Goal: Task Accomplishment & Management: Use online tool/utility

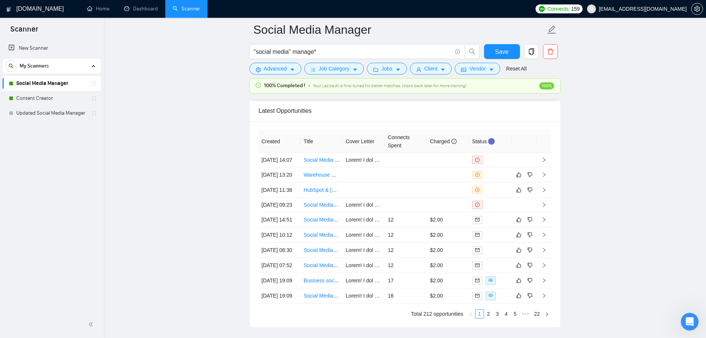
scroll to position [180, 0]
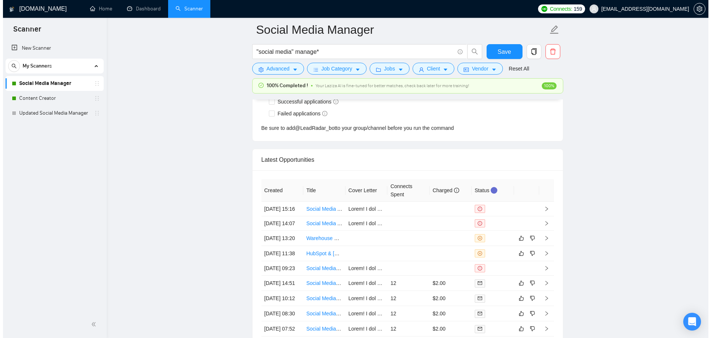
scroll to position [2009, 0]
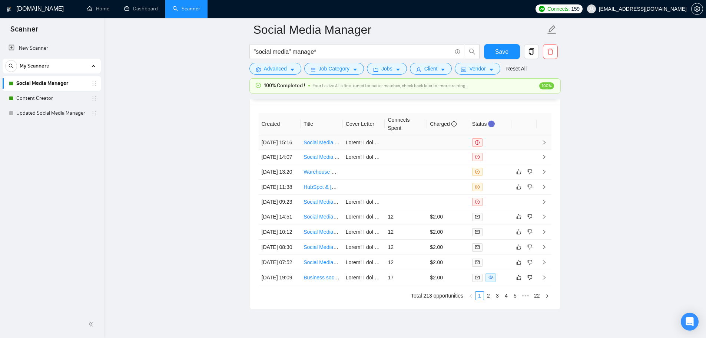
click at [412, 143] on td at bounding box center [406, 142] width 42 height 14
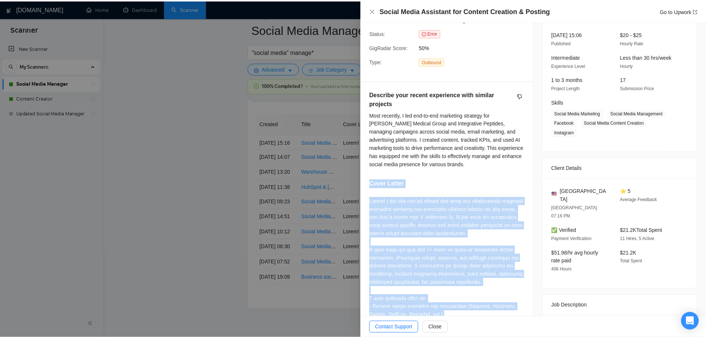
scroll to position [16, 0]
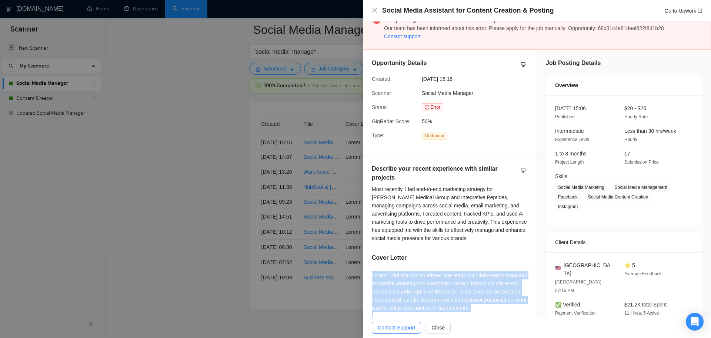
drag, startPoint x: 481, startPoint y: 303, endPoint x: 370, endPoint y: 274, distance: 114.6
copy div "Lorem! I dol sita con’ad elitsed doe temp inci utlaboreetdo magnaali enimadmi v…"
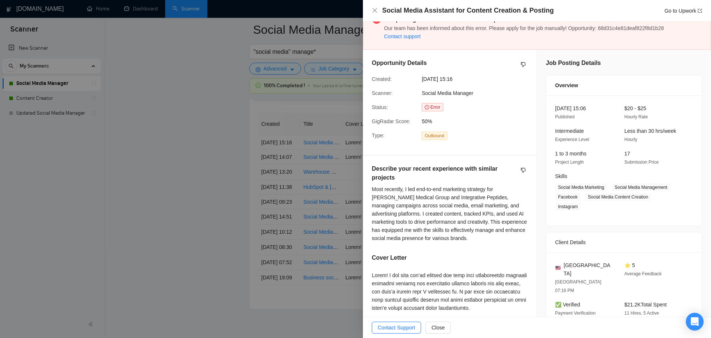
click at [217, 212] on div at bounding box center [355, 169] width 711 height 338
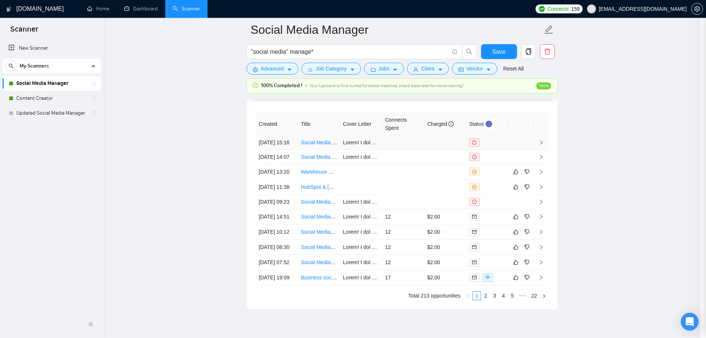
click at [322, 144] on link "Social Media Assistant for Content Creation & Posting" at bounding box center [363, 142] width 124 height 6
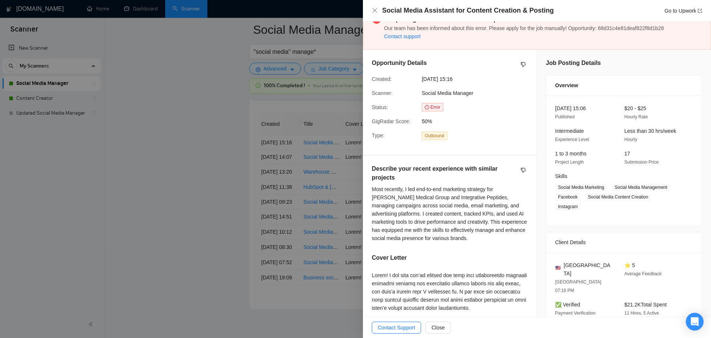
click at [279, 164] on div at bounding box center [355, 169] width 711 height 338
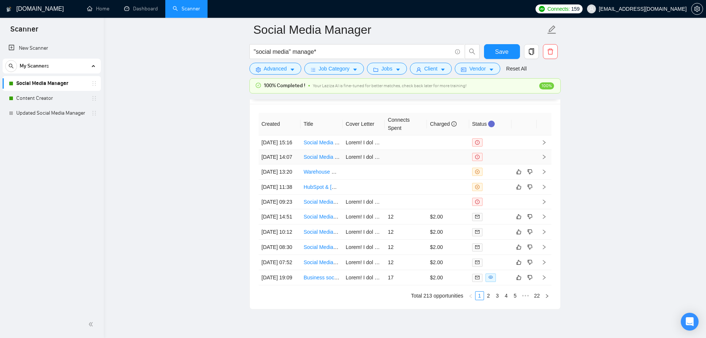
click at [312, 160] on link "Social Media Advertising Specialist for Art Courses" at bounding box center [361, 157] width 116 height 6
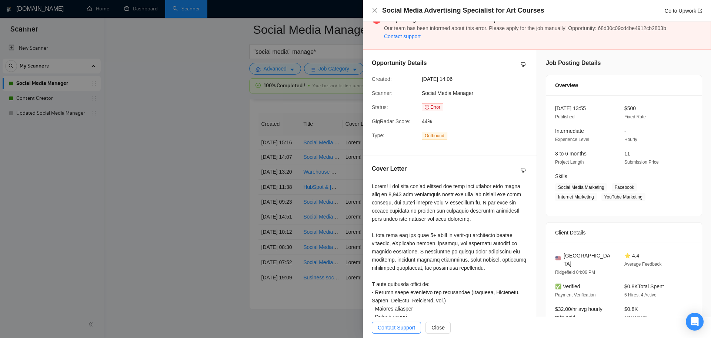
click at [137, 132] on div at bounding box center [355, 169] width 711 height 338
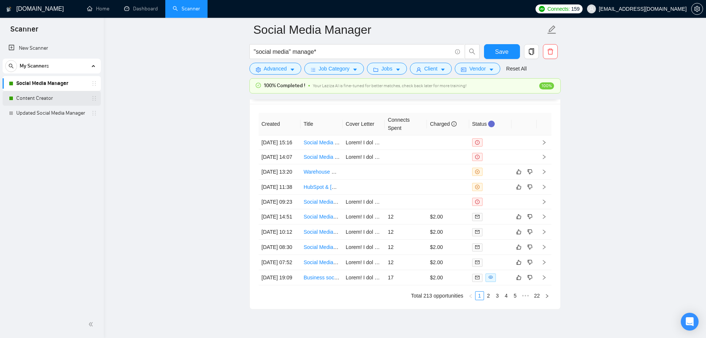
click at [51, 103] on link "Content Creator" at bounding box center [51, 98] width 70 height 15
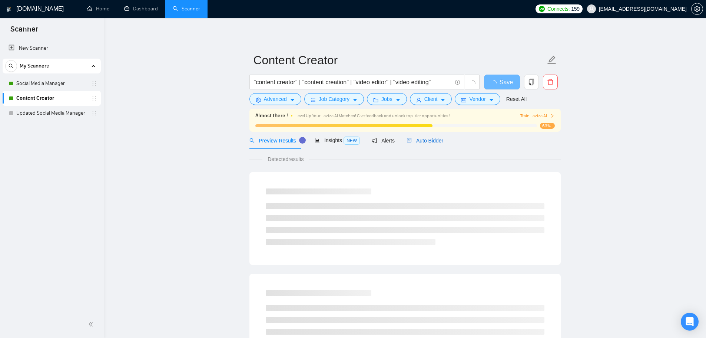
click at [424, 142] on span "Auto Bidder" at bounding box center [424, 140] width 37 height 6
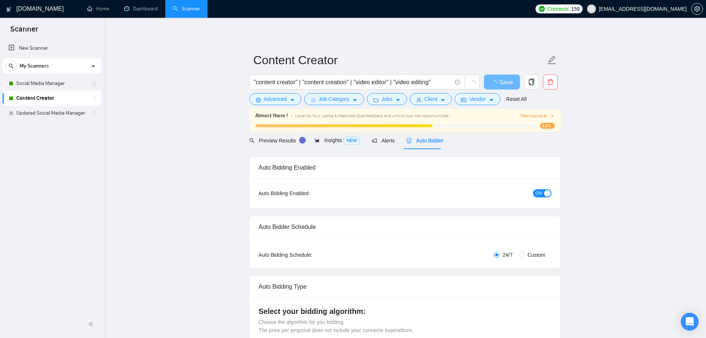
checkbox input "true"
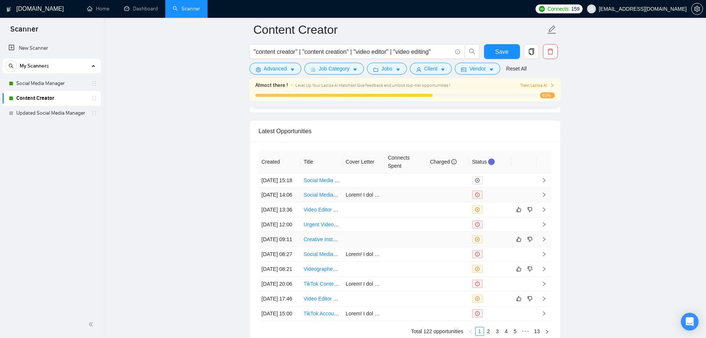
scroll to position [1924, 0]
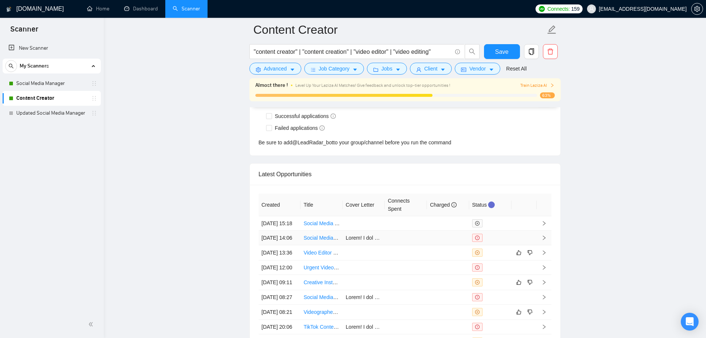
click at [395, 245] on td at bounding box center [406, 237] width 42 height 14
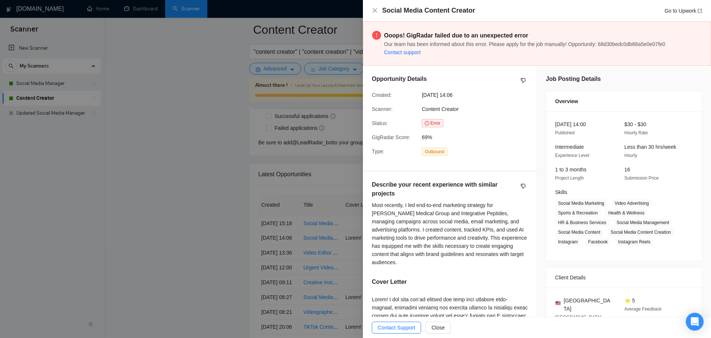
click at [161, 205] on div at bounding box center [355, 169] width 711 height 338
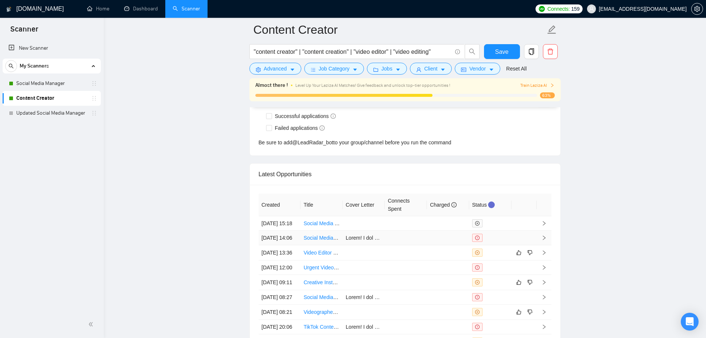
click at [317, 240] on link "Social Media Content Creator" at bounding box center [337, 238] width 68 height 6
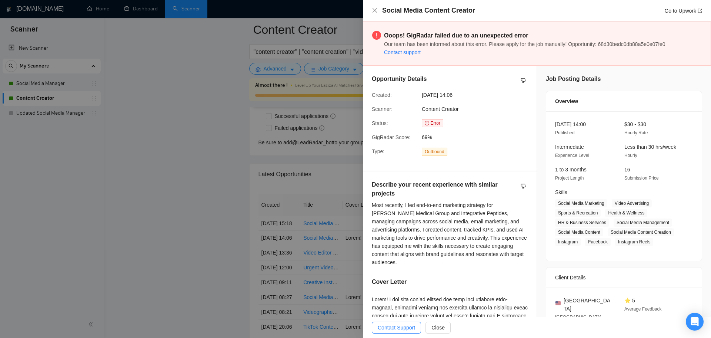
click at [214, 149] on div at bounding box center [355, 169] width 711 height 338
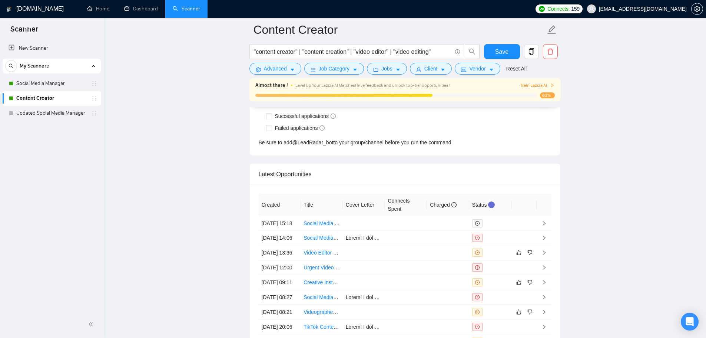
click at [67, 83] on link "Social Media Manager" at bounding box center [51, 83] width 70 height 15
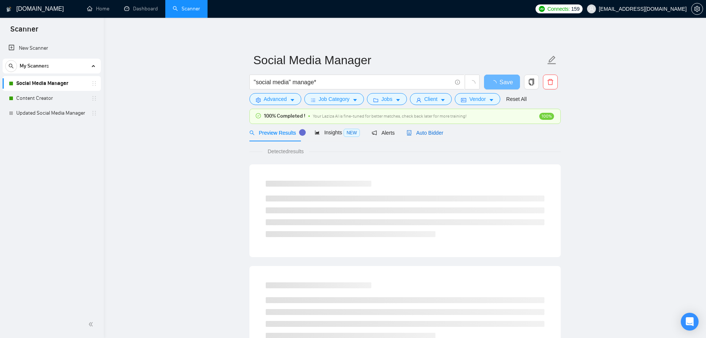
click at [429, 132] on span "Auto Bidder" at bounding box center [424, 133] width 37 height 6
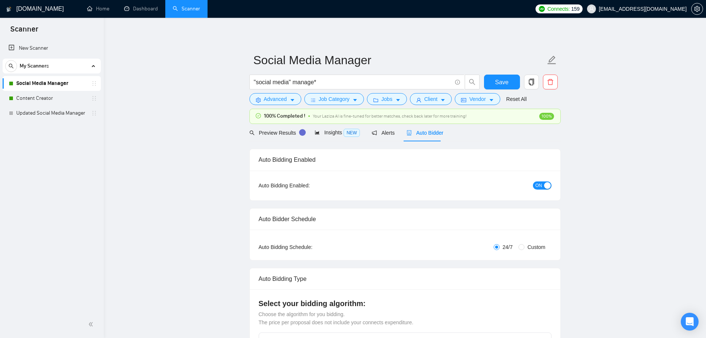
checkbox input "true"
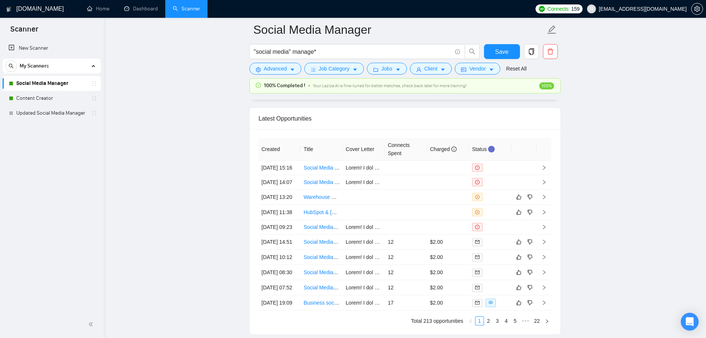
scroll to position [1998, 0]
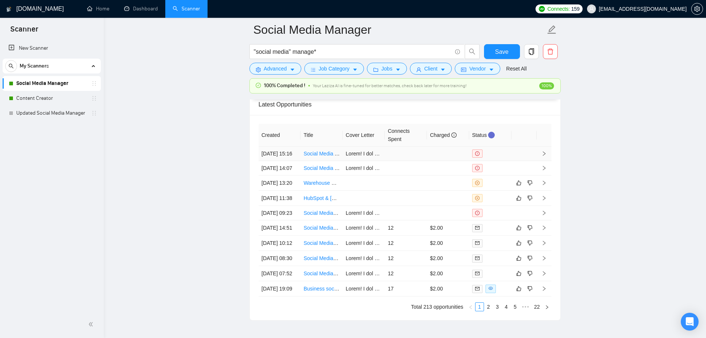
click at [319, 156] on link "Social Media Assistant for Content Creation & Posting" at bounding box center [365, 153] width 124 height 6
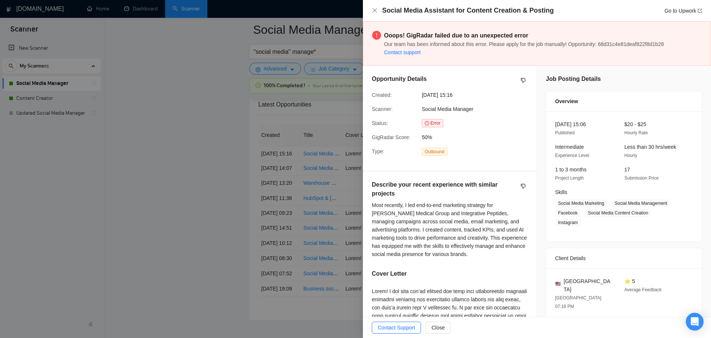
click at [214, 172] on div at bounding box center [355, 169] width 711 height 338
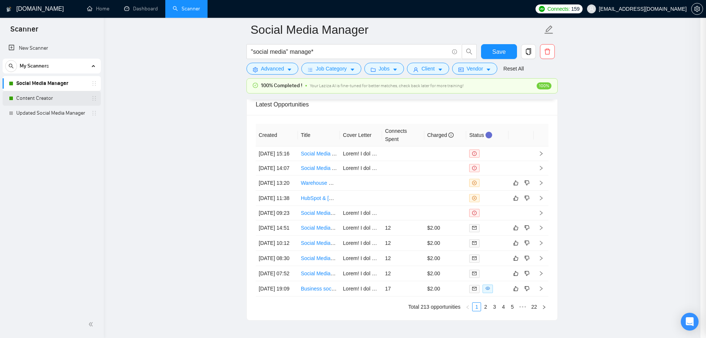
click at [42, 95] on link "Content Creator" at bounding box center [51, 98] width 70 height 15
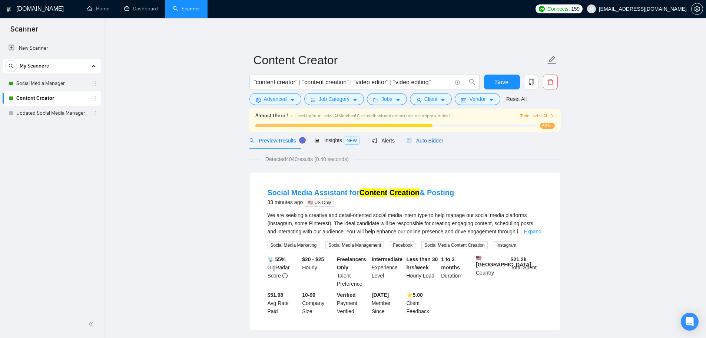
click at [428, 137] on span "Auto Bidder" at bounding box center [424, 140] width 37 height 6
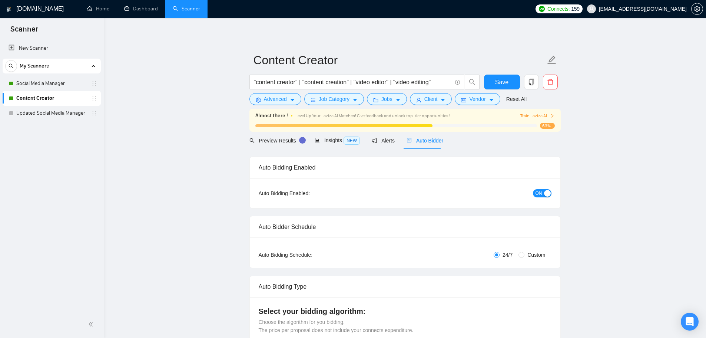
checkbox input "true"
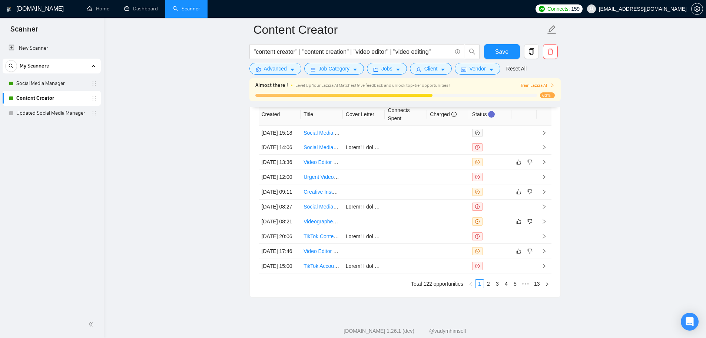
scroll to position [2006, 0]
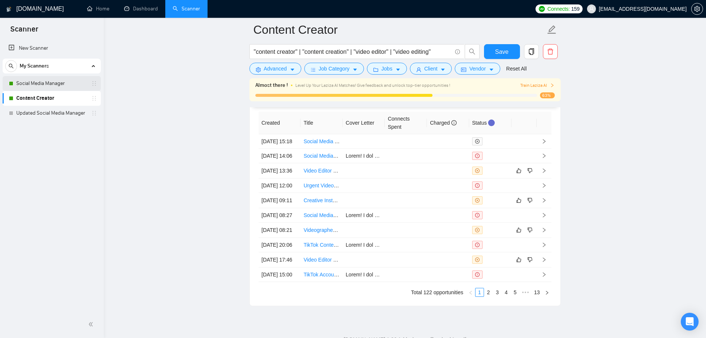
click at [62, 77] on link "Social Media Manager" at bounding box center [51, 83] width 70 height 15
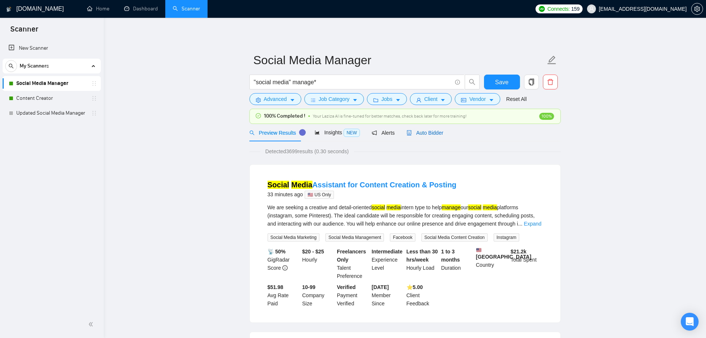
click at [434, 133] on span "Auto Bidder" at bounding box center [424, 133] width 37 height 6
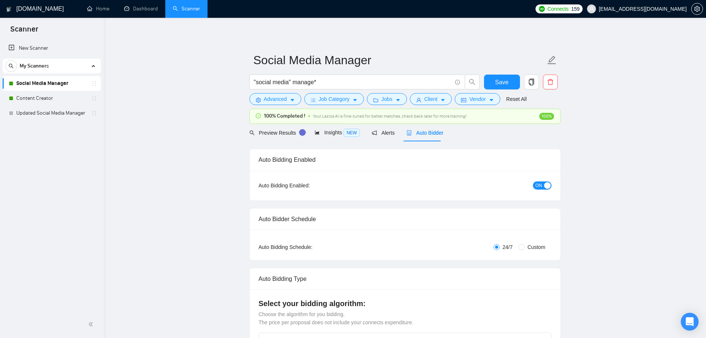
checkbox input "true"
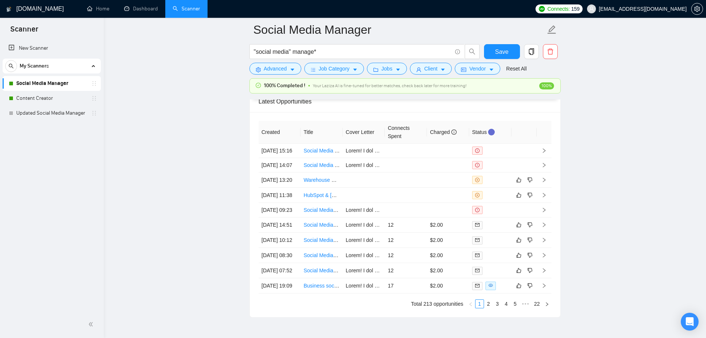
scroll to position [1951, 0]
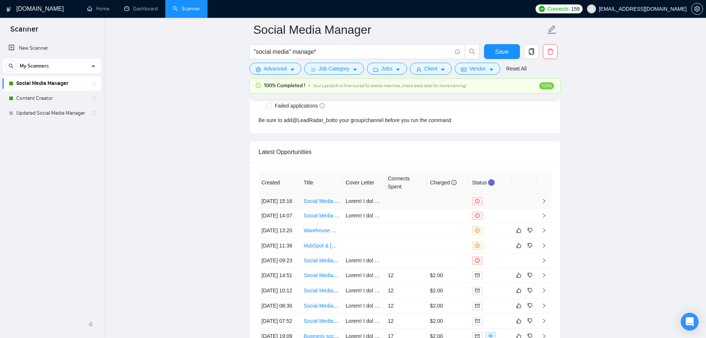
click at [328, 204] on link "Social Media Assistant for Content Creation & Posting" at bounding box center [365, 201] width 124 height 6
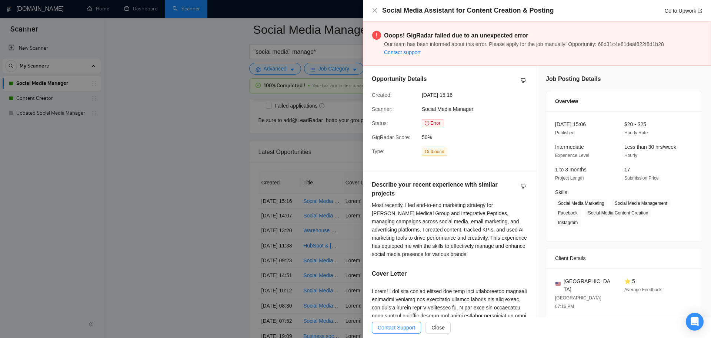
click at [165, 151] on div at bounding box center [355, 169] width 711 height 338
